Goal: Task Accomplishment & Management: Complete application form

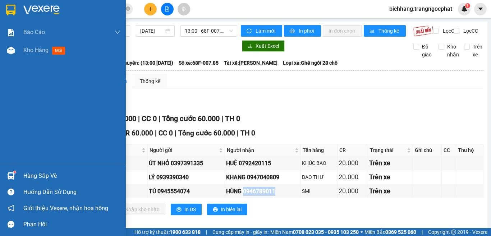
click at [32, 51] on span "Kho hàng" at bounding box center [35, 50] width 25 height 7
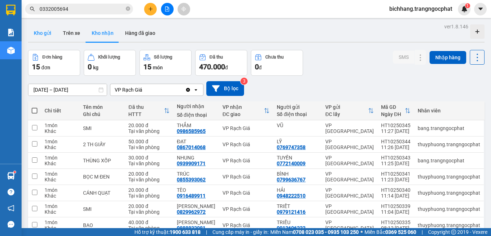
click at [41, 33] on button "Kho gửi" at bounding box center [42, 32] width 29 height 17
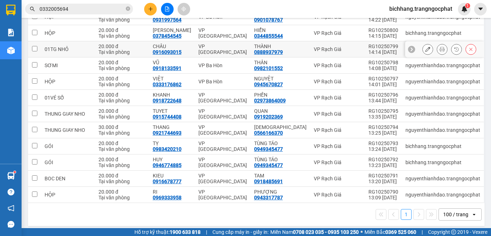
scroll to position [72, 0]
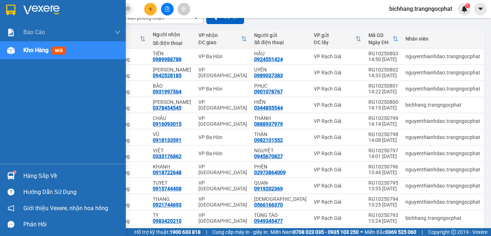
click at [34, 178] on div "Hàng sắp về" at bounding box center [71, 176] width 97 height 11
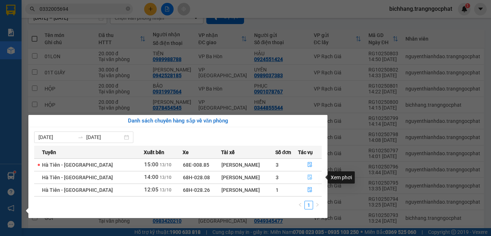
click at [305, 176] on button "button" at bounding box center [309, 177] width 23 height 11
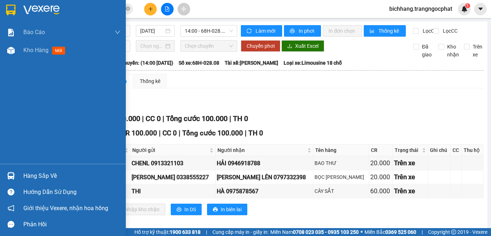
click at [38, 179] on div "Hàng sắp về" at bounding box center [71, 176] width 97 height 11
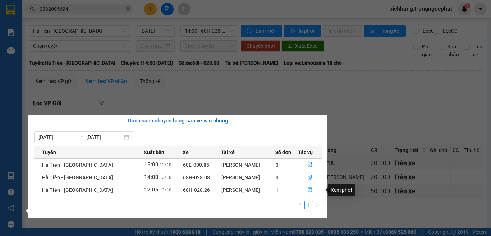
click at [308, 191] on icon "file-done" at bounding box center [309, 189] width 5 height 5
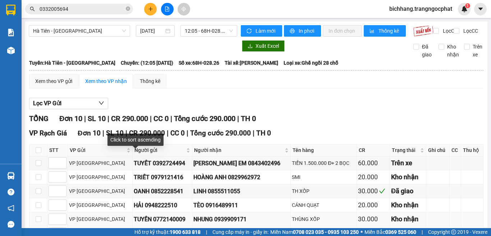
scroll to position [72, 0]
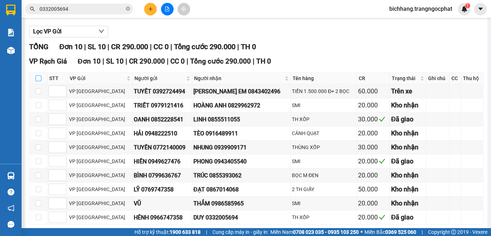
click at [38, 81] on input "checkbox" at bounding box center [39, 78] width 6 height 6
checkbox input "true"
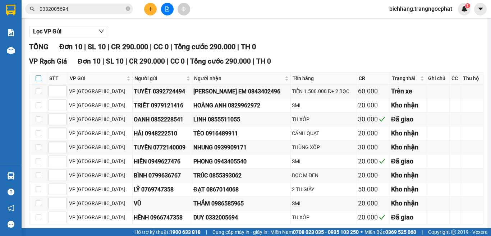
checkbox input "true"
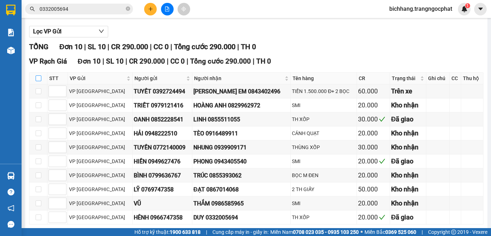
checkbox input "true"
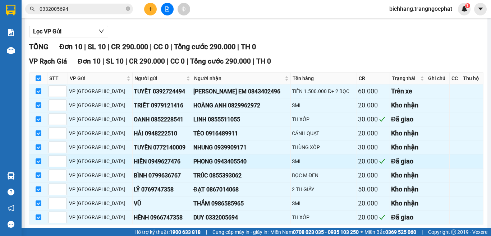
scroll to position [111, 0]
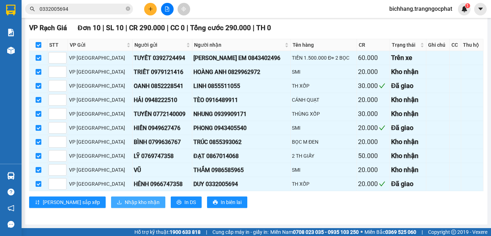
click at [125, 203] on span "Nhập kho nhận" at bounding box center [142, 202] width 35 height 8
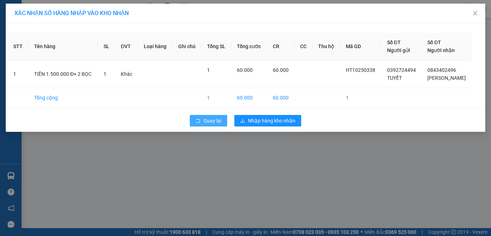
click at [212, 124] on span "Quay lại" at bounding box center [212, 121] width 18 height 8
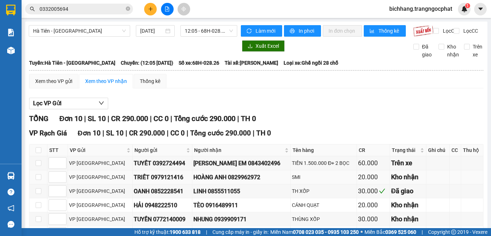
scroll to position [108, 0]
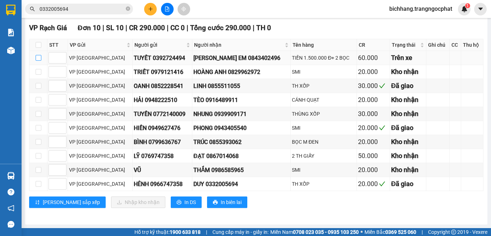
click at [36, 61] on input "checkbox" at bounding box center [39, 58] width 6 height 6
checkbox input "true"
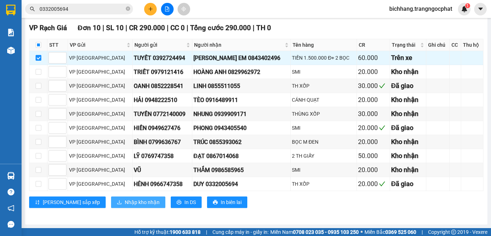
click at [125, 205] on span "Nhập kho nhận" at bounding box center [142, 202] width 35 height 8
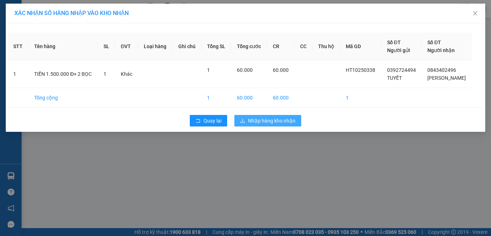
click at [262, 123] on span "Nhập hàng kho nhận" at bounding box center [271, 121] width 47 height 8
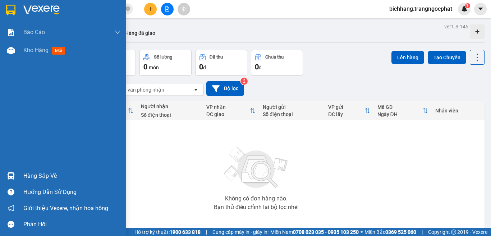
click at [44, 175] on div "Hàng sắp về" at bounding box center [71, 176] width 97 height 11
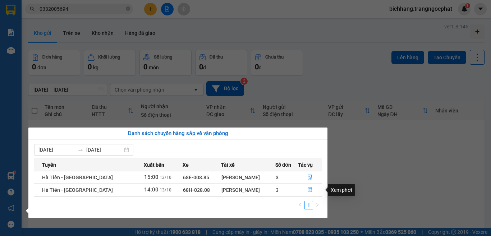
click at [308, 189] on icon "file-done" at bounding box center [309, 189] width 5 height 5
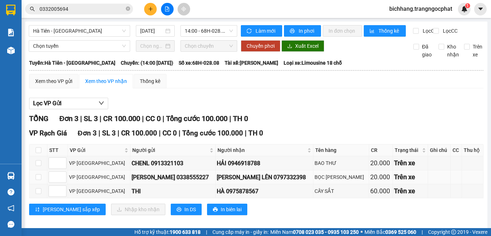
scroll to position [13, 0]
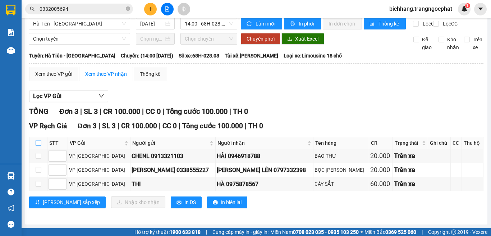
click at [41, 143] on input "checkbox" at bounding box center [39, 143] width 6 height 6
checkbox input "true"
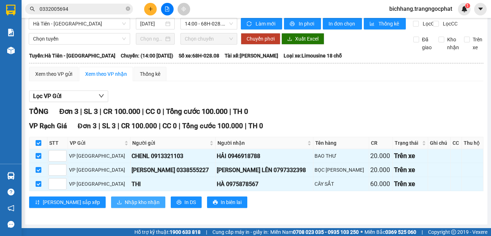
click at [125, 201] on span "Nhập kho nhận" at bounding box center [142, 202] width 35 height 8
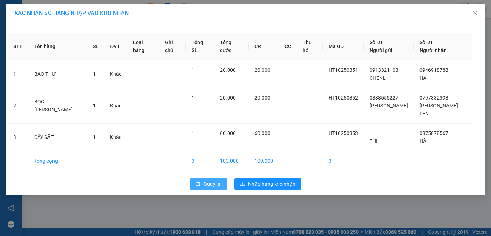
click at [208, 180] on span "Quay lại" at bounding box center [212, 184] width 18 height 8
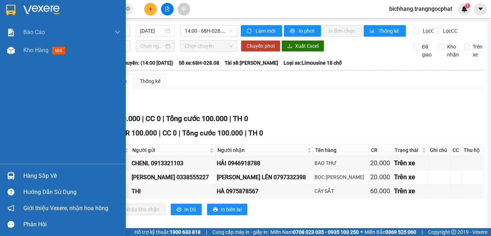
click at [31, 179] on div "Hàng sắp về" at bounding box center [71, 176] width 97 height 11
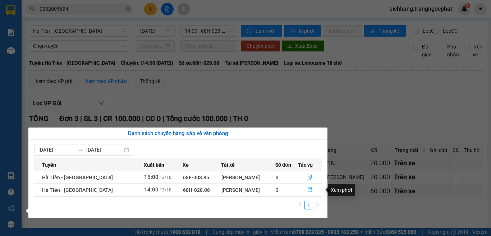
click at [307, 190] on icon "file-done" at bounding box center [309, 189] width 5 height 5
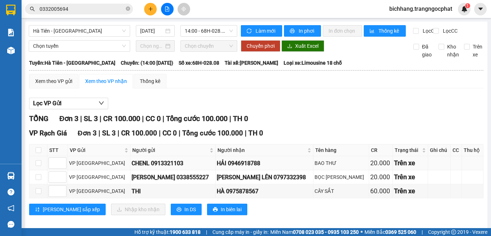
click at [232, 168] on div "HẢI 0946918788" at bounding box center [264, 163] width 95 height 9
copy div "0946918788"
click at [249, 182] on div "[PERSON_NAME] LÊN 0797332398" at bounding box center [264, 177] width 95 height 9
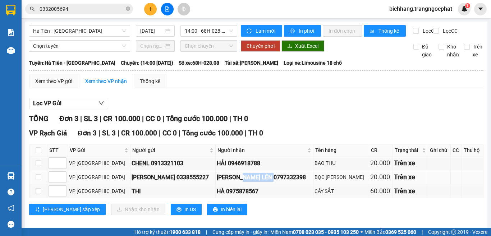
copy div "0797332398"
click at [241, 196] on div "HÀ 0975878567" at bounding box center [264, 191] width 95 height 9
copy div "0975878567"
click at [149, 6] on icon "plus" at bounding box center [150, 8] width 5 height 5
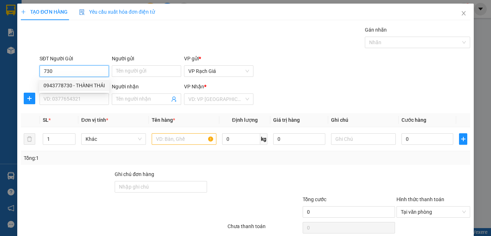
click at [80, 86] on div "0943778730 - THÀNH THÁI" at bounding box center [73, 86] width 61 height 8
type input "0943778730"
type input "THÀNH THÁI"
type input "0365542558"
type input "NGOAN"
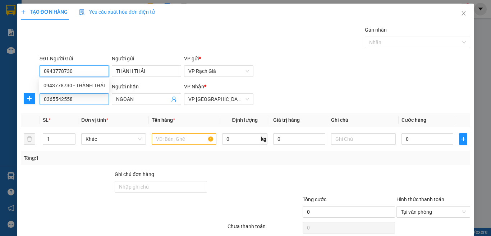
type input "20.000"
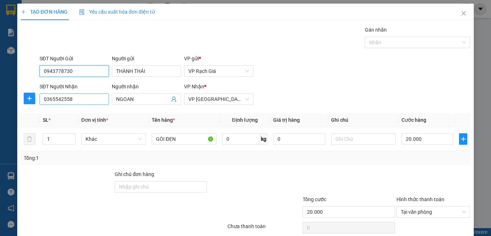
type input "0943778730"
click at [89, 99] on input "0365542558" at bounding box center [74, 98] width 69 height 11
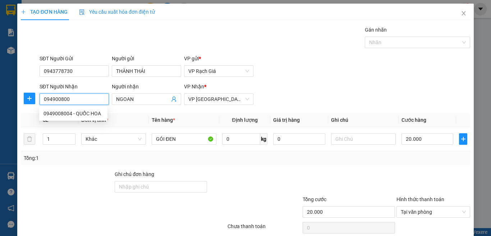
type input "0949008004"
click at [96, 111] on div "0949008004 - QUỐC HOA" at bounding box center [73, 114] width 60 height 8
type input "QUỐC HOA"
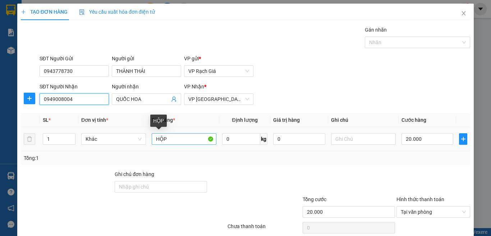
type input "0949008004"
click at [181, 140] on input "HỘP" at bounding box center [184, 138] width 65 height 11
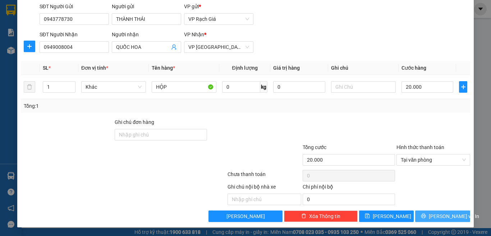
click at [418, 216] on button "[PERSON_NAME] và In" at bounding box center [442, 216] width 55 height 11
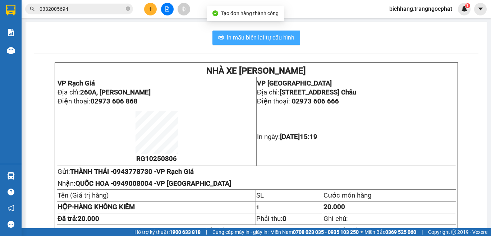
drag, startPoint x: 227, startPoint y: 40, endPoint x: 231, endPoint y: 45, distance: 6.1
click at [227, 40] on span "In mẫu biên lai tự cấu hình" at bounding box center [261, 37] width 68 height 9
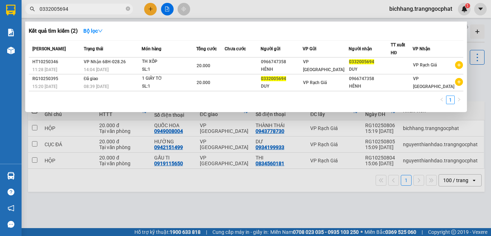
click at [76, 8] on input "0332005694" at bounding box center [82, 9] width 85 height 8
click at [77, 8] on input "0332005694" at bounding box center [82, 9] width 85 height 8
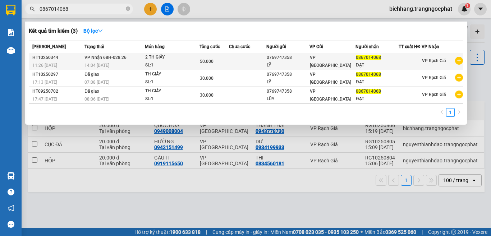
type input "0867014068"
click at [236, 64] on td at bounding box center [247, 61] width 37 height 17
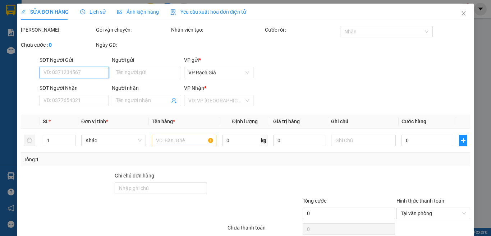
type input "0769747358"
type input "LỸ"
type input "0867014068"
type input "ĐẠT"
type input "50.000"
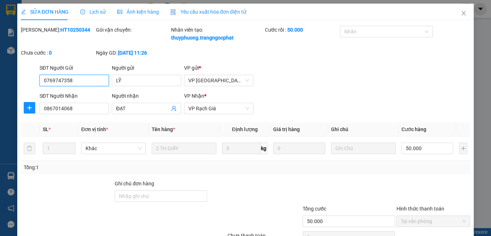
scroll to position [61, 0]
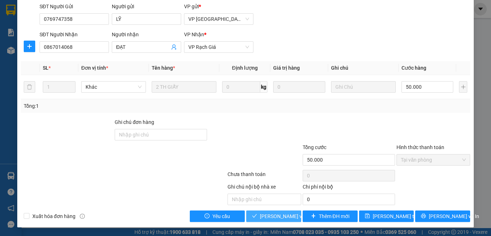
click at [276, 216] on span "[PERSON_NAME] và Giao hàng" at bounding box center [294, 216] width 69 height 8
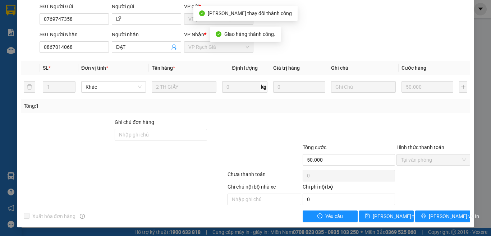
scroll to position [0, 0]
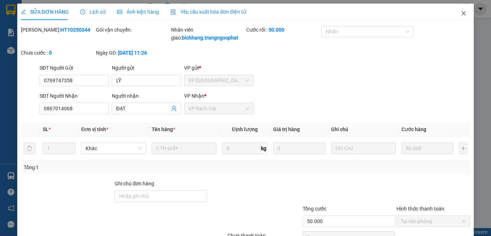
click at [462, 15] on icon "close" at bounding box center [464, 13] width 4 height 4
